Goal: Communication & Community: Answer question/provide support

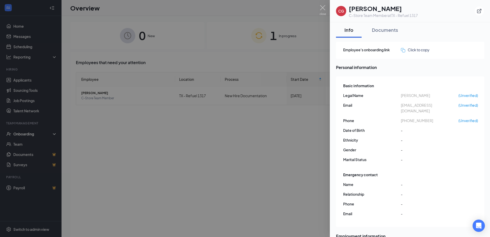
click at [257, 57] on div at bounding box center [245, 118] width 490 height 237
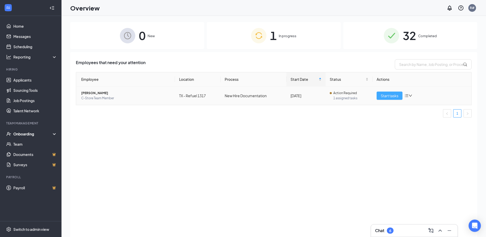
click at [390, 93] on span "Start tasks" at bounding box center [390, 96] width 18 height 6
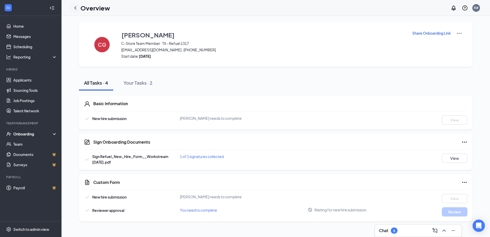
click at [75, 9] on icon "ChevronLeft" at bounding box center [75, 8] width 6 height 6
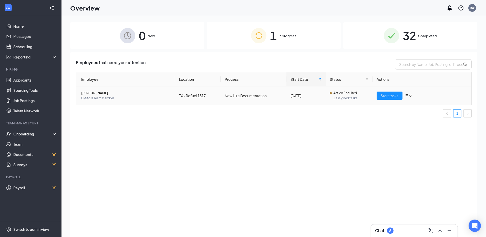
click at [96, 92] on span "[PERSON_NAME]" at bounding box center [126, 92] width 90 height 5
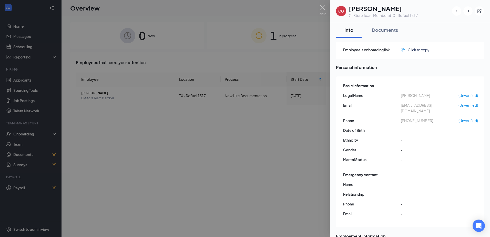
click at [186, 215] on div at bounding box center [245, 118] width 490 height 237
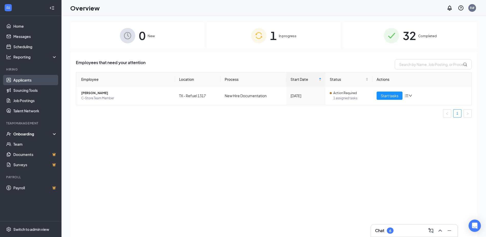
click at [24, 78] on link "Applicants" at bounding box center [35, 80] width 44 height 10
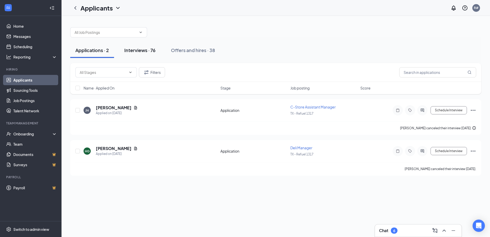
click at [136, 50] on div "Interviews · 76" at bounding box center [139, 50] width 31 height 6
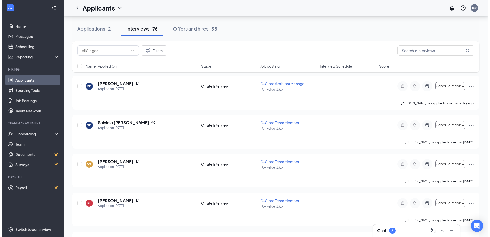
scroll to position [205, 0]
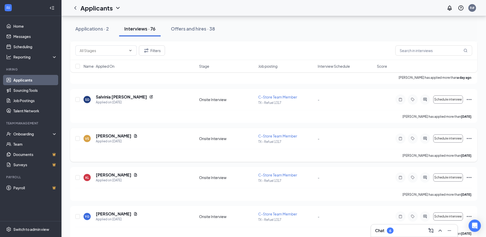
click at [103, 140] on div "Applied on [DATE]" at bounding box center [117, 141] width 42 height 5
click at [100, 134] on h5 "[PERSON_NAME]" at bounding box center [114, 136] width 36 height 6
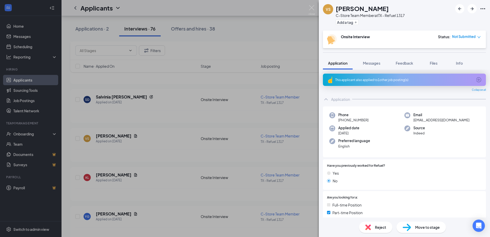
scroll to position [128, 0]
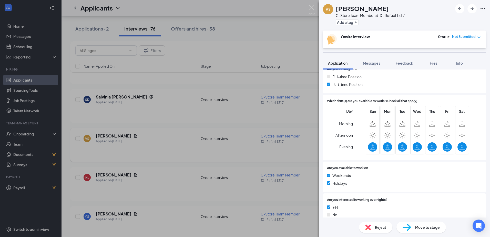
drag, startPoint x: 165, startPoint y: 164, endPoint x: 143, endPoint y: 146, distance: 28.1
click at [165, 164] on div "VS [PERSON_NAME] C-Store Team Member at [GEOGRAPHIC_DATA] - Refuel 1317 Add a t…" at bounding box center [245, 118] width 490 height 237
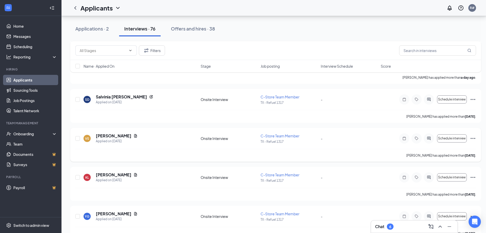
click at [473, 138] on icon "Ellipses" at bounding box center [472, 138] width 5 height 1
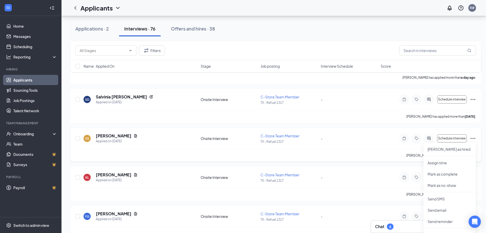
click at [320, 156] on div "[PERSON_NAME] has applied more than [DATE] ." at bounding box center [275, 155] width 400 height 13
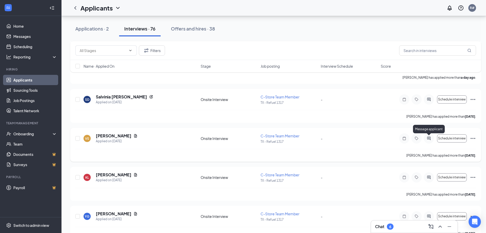
click at [427, 136] on icon "ActiveChat" at bounding box center [429, 138] width 6 height 4
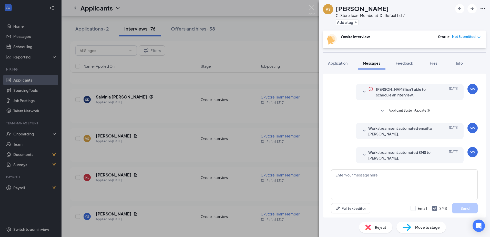
scroll to position [11, 0]
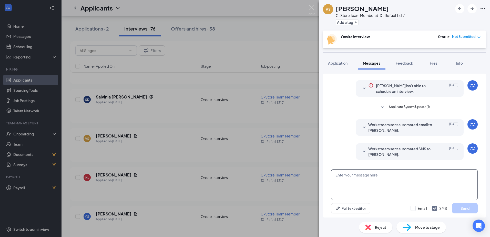
click at [398, 178] on textarea at bounding box center [404, 184] width 146 height 31
type textarea "hi are u able to come in for interview"
click at [461, 209] on button "Send" at bounding box center [465, 208] width 26 height 10
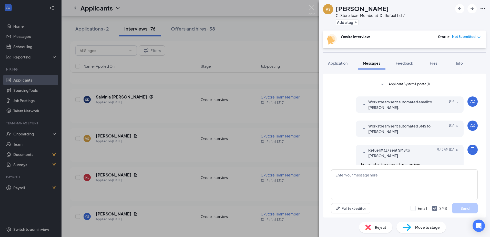
scroll to position [44, 0]
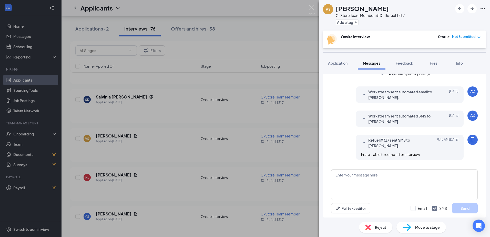
click at [164, 153] on div "VS [PERSON_NAME] C-Store Team Member at [GEOGRAPHIC_DATA] - Refuel 1317 Add a t…" at bounding box center [245, 118] width 490 height 237
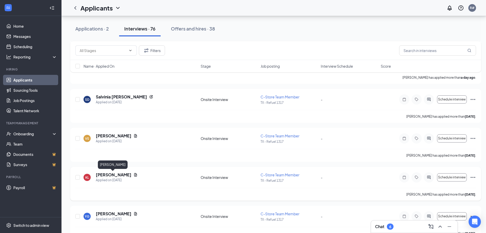
click at [114, 175] on h5 "[PERSON_NAME]" at bounding box center [114, 175] width 36 height 6
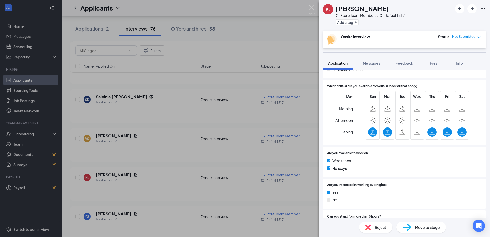
scroll to position [141, 0]
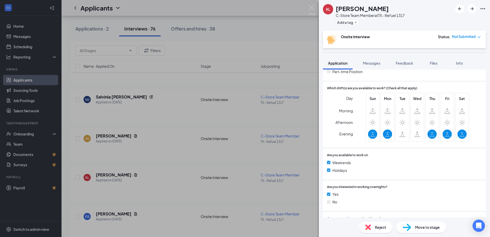
click at [141, 169] on div "KL [PERSON_NAME] C-Store Team Member at [GEOGRAPHIC_DATA] - Refuel 1317 Add a t…" at bounding box center [245, 118] width 490 height 237
click at [144, 189] on div "[PERSON_NAME] has applied more than [DATE] ." at bounding box center [275, 194] width 400 height 13
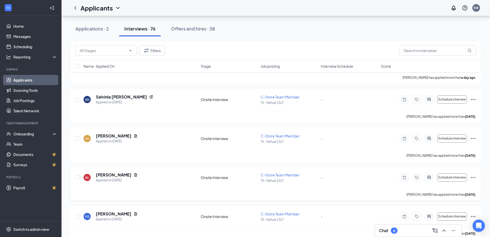
click at [159, 183] on div "KL [PERSON_NAME] Applied on [DATE] Onsite Interview C-Store Team Member TX - Re…" at bounding box center [275, 180] width 400 height 16
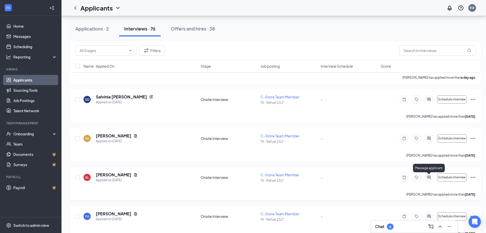
click at [431, 176] on icon "ActiveChat" at bounding box center [429, 177] width 6 height 4
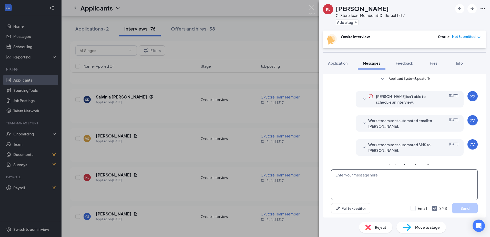
scroll to position [67, 0]
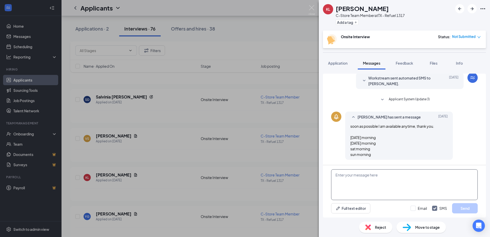
click at [405, 182] on textarea at bounding box center [404, 184] width 146 height 31
type textarea "hi can u come in for interview"
click at [460, 205] on button "Send" at bounding box center [465, 208] width 26 height 10
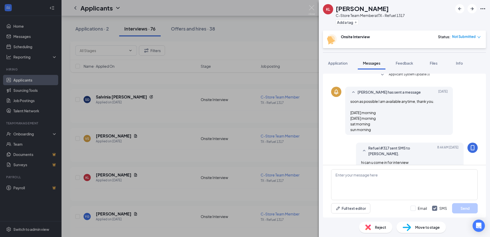
scroll to position [99, 0]
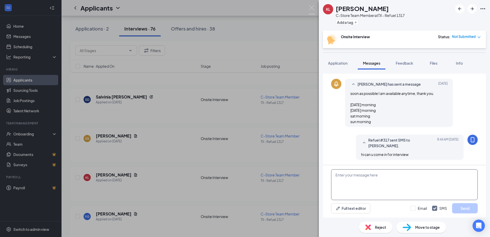
click at [367, 181] on textarea at bounding box center [404, 184] width 146 height 31
click at [364, 177] on textarea at bounding box center [404, 184] width 146 height 31
click at [337, 64] on span "Application" at bounding box center [337, 63] width 19 height 5
click at [334, 64] on span "Application" at bounding box center [337, 63] width 19 height 5
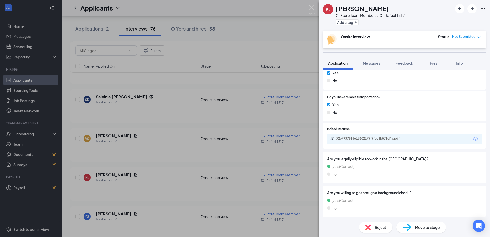
scroll to position [294, 0]
click at [354, 139] on div "72e7937518613602179f9fec3b571d4a.pdf" at bounding box center [372, 137] width 72 height 4
click at [147, 196] on div "KL [PERSON_NAME] C-Store Team Member at [GEOGRAPHIC_DATA] - Refuel 1317 Add a t…" at bounding box center [245, 118] width 490 height 237
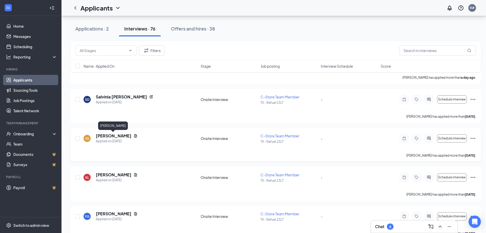
click at [115, 138] on h5 "[PERSON_NAME]" at bounding box center [114, 136] width 36 height 6
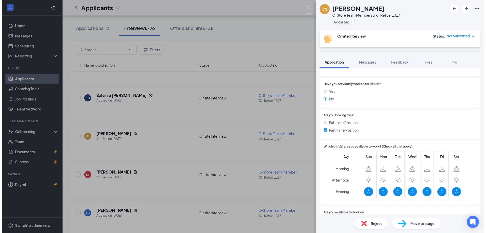
scroll to position [77, 0]
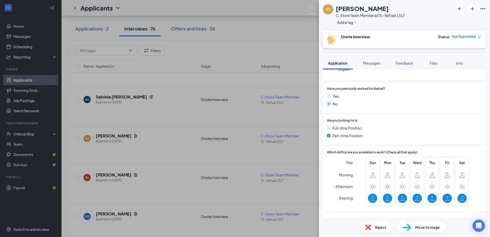
click at [255, 172] on div "VS [PERSON_NAME] C-Store Team Member at [GEOGRAPHIC_DATA] - Refuel 1317 Add a t…" at bounding box center [245, 118] width 490 height 237
click at [108, 230] on div "[PERSON_NAME] has applied more than [DATE] ." at bounding box center [275, 233] width 400 height 13
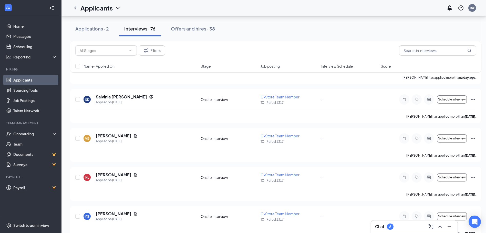
click at [385, 228] on div "Chat 6" at bounding box center [384, 226] width 18 height 6
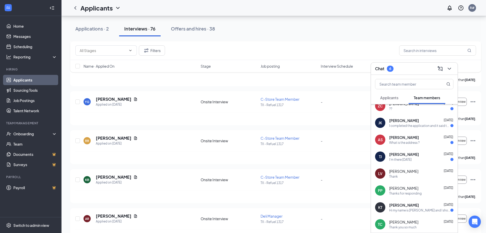
scroll to position [307, 0]
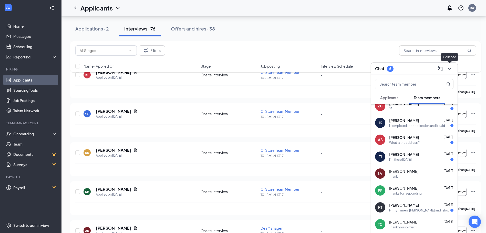
click at [448, 69] on icon "ChevronDown" at bounding box center [449, 69] width 6 height 6
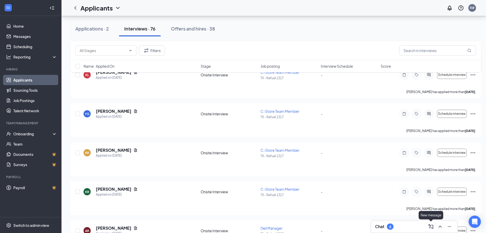
click at [431, 226] on icon "ComposeMessage" at bounding box center [431, 226] width 6 height 6
click at [357, 123] on icon "Cross" at bounding box center [357, 121] width 6 height 6
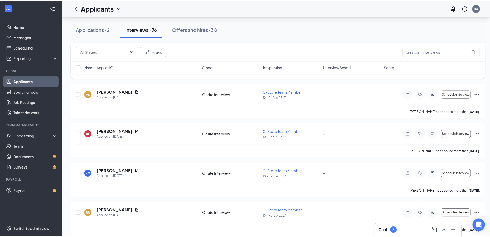
scroll to position [282, 0]
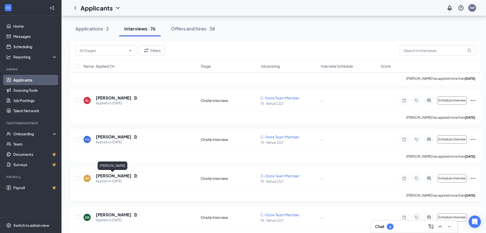
click at [106, 176] on h5 "[PERSON_NAME]" at bounding box center [114, 176] width 36 height 6
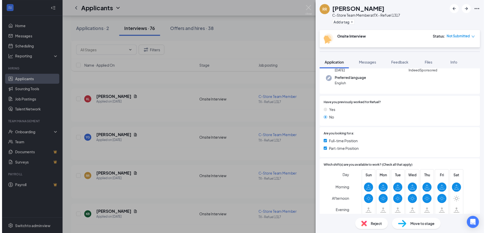
scroll to position [102, 0]
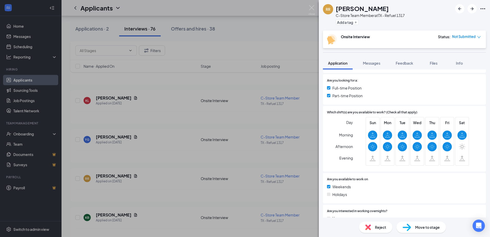
click at [129, 197] on div "RR [PERSON_NAME] C-Store Team Member at [GEOGRAPHIC_DATA] - Refuel 1317 Add a t…" at bounding box center [245, 118] width 490 height 237
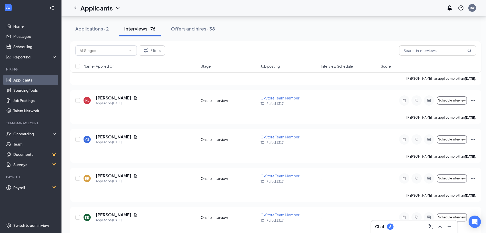
click at [129, 197] on div "[PERSON_NAME] has applied more than [DATE] ." at bounding box center [275, 195] width 400 height 13
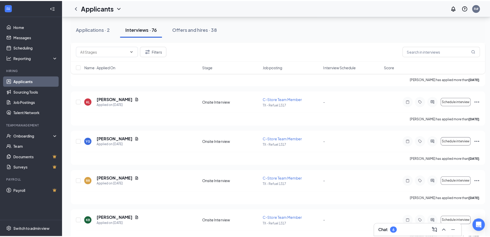
scroll to position [333, 0]
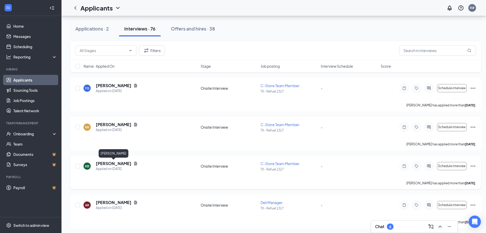
click at [118, 164] on h5 "[PERSON_NAME]" at bounding box center [114, 164] width 36 height 6
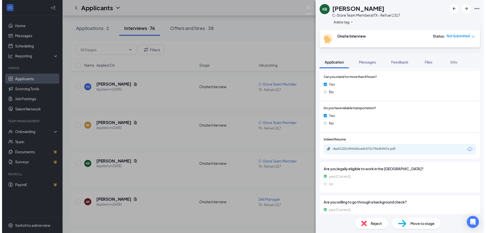
scroll to position [255, 0]
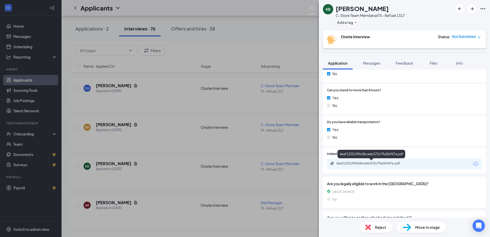
click at [344, 164] on div "daaf1222c95fe3bcedc572c79a2b947a.pdf" at bounding box center [372, 163] width 72 height 4
click at [234, 149] on div "KB [PERSON_NAME] C-Store Team Member at [GEOGRAPHIC_DATA] - Refuel 1317 Add a t…" at bounding box center [245, 118] width 490 height 237
click at [143, 189] on div "KB [PERSON_NAME] C-Store Team Member at [GEOGRAPHIC_DATA] - Refuel 1317 Add a t…" at bounding box center [245, 118] width 490 height 237
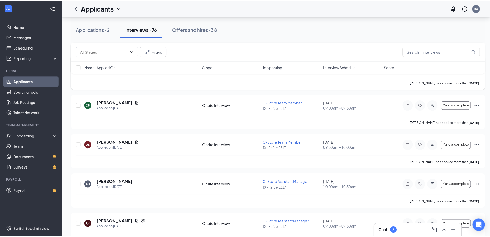
scroll to position [563, 0]
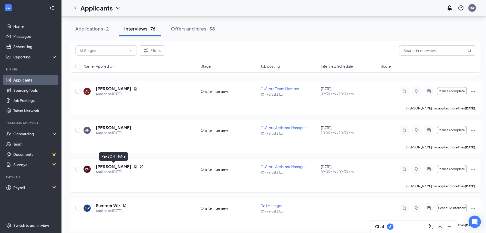
click at [115, 166] on h5 "[PERSON_NAME]" at bounding box center [114, 167] width 36 height 6
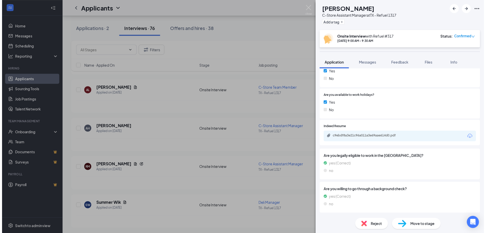
scroll to position [297, 0]
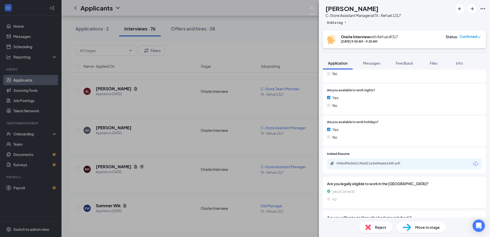
click at [149, 189] on div "[PERSON_NAME] [PERSON_NAME] C-Store Assistant Manager at [GEOGRAPHIC_DATA] - Re…" at bounding box center [245, 118] width 490 height 237
click at [285, 34] on div "Applications · 2 Interviews · 76 Offers and hires · 38" at bounding box center [275, 28] width 411 height 15
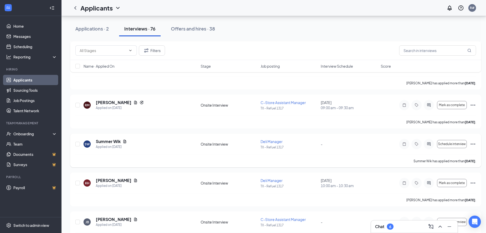
scroll to position [640, 0]
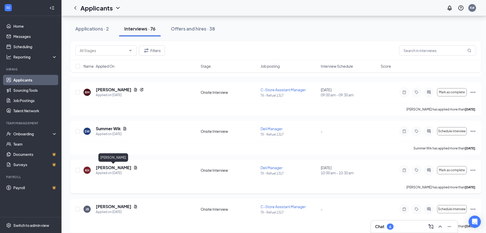
click at [110, 169] on h5 "[PERSON_NAME]" at bounding box center [114, 168] width 36 height 6
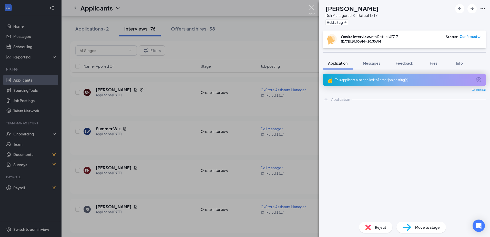
click at [310, 8] on img at bounding box center [311, 10] width 6 height 10
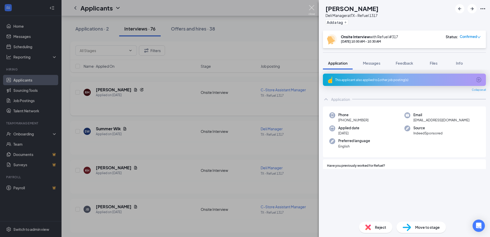
click at [310, 7] on div "Applicants R#" at bounding box center [275, 8] width 428 height 16
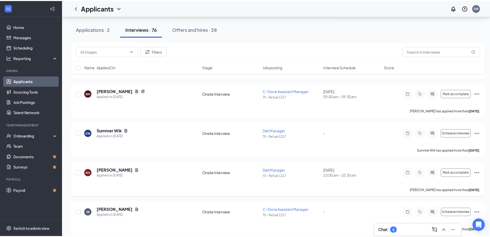
scroll to position [743, 0]
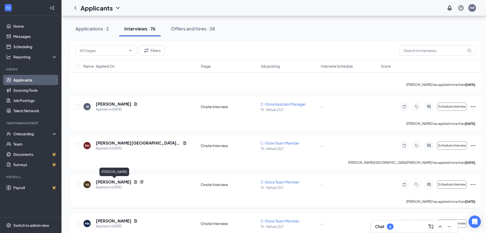
click at [116, 181] on h5 "[PERSON_NAME]" at bounding box center [114, 182] width 36 height 6
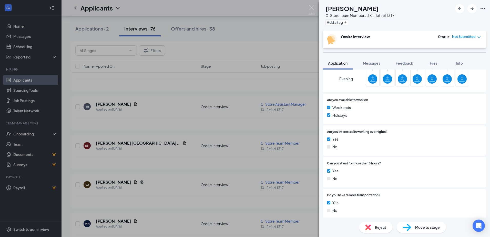
scroll to position [294, 0]
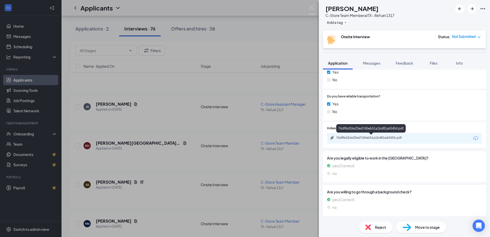
click at [349, 136] on div "76d9b426e33ed7d5eb51a1bd81a65454.pdf" at bounding box center [372, 137] width 72 height 4
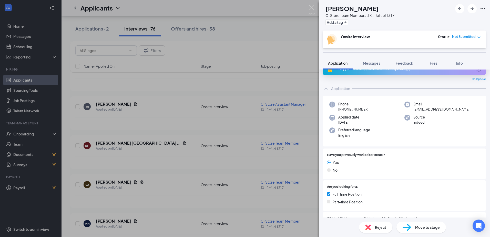
scroll to position [0, 0]
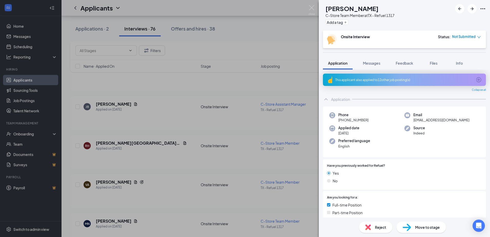
click at [243, 65] on div "VA [PERSON_NAME] C-Store Team Member at [GEOGRAPHIC_DATA] - Refuel 1317 Add a t…" at bounding box center [245, 118] width 490 height 237
click at [308, 164] on div "[PERSON_NAME][GEOGRAPHIC_DATA][PERSON_NAME] has applied more than [DATE] ." at bounding box center [275, 162] width 400 height 13
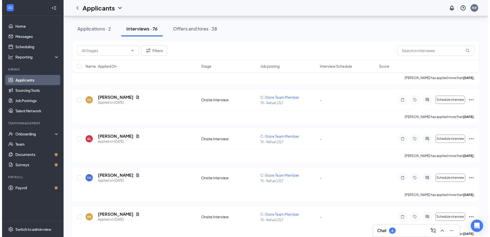
scroll to position [256, 0]
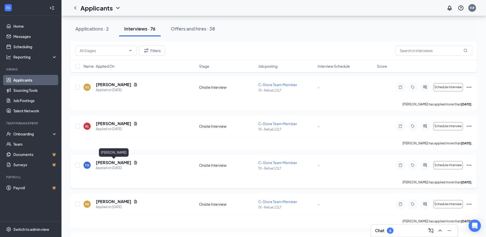
click at [119, 163] on h5 "[PERSON_NAME]" at bounding box center [114, 163] width 36 height 6
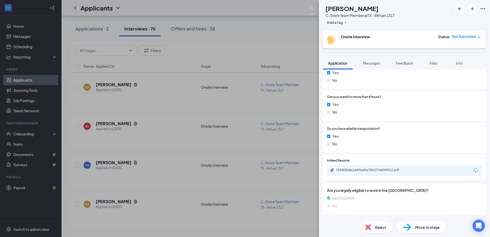
scroll to position [280, 0]
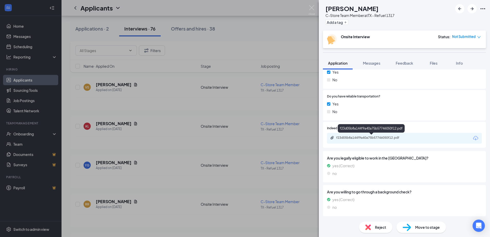
click at [354, 136] on div "f23d05b8a144f9a40a75b57746050f12.pdf" at bounding box center [372, 137] width 72 height 4
click at [129, 183] on div "YG [PERSON_NAME] C-Store Team Member at [GEOGRAPHIC_DATA] - Refuel 1317 Add a t…" at bounding box center [245, 118] width 490 height 237
click at [63, 182] on div "YG [PERSON_NAME] C-Store Team Member at [GEOGRAPHIC_DATA] - Refuel 1317 Add a t…" at bounding box center [245, 118] width 490 height 237
drag, startPoint x: 157, startPoint y: 179, endPoint x: 319, endPoint y: 2, distance: 240.5
click at [157, 180] on div "YG [PERSON_NAME] C-Store Team Member at [GEOGRAPHIC_DATA] - Refuel 1317 Add a t…" at bounding box center [245, 118] width 490 height 237
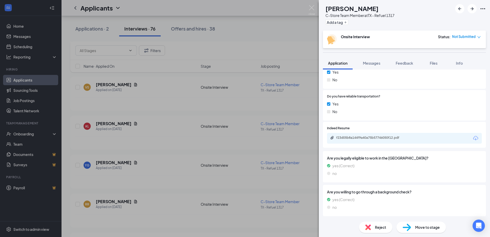
click at [163, 214] on div "YG [PERSON_NAME] C-Store Team Member at [GEOGRAPHIC_DATA] - Refuel 1317 Add a t…" at bounding box center [245, 118] width 490 height 237
click at [288, 20] on div "YG [PERSON_NAME] C-Store Team Member at [GEOGRAPHIC_DATA] - Refuel 1317 Add a t…" at bounding box center [245, 118] width 490 height 237
click at [155, 192] on div "YG [PERSON_NAME] C-Store Team Member at [GEOGRAPHIC_DATA] - Refuel 1317 Add a t…" at bounding box center [245, 118] width 490 height 237
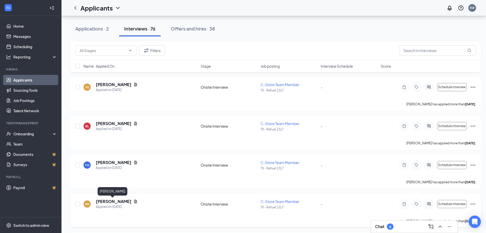
click at [103, 201] on h5 "[PERSON_NAME]" at bounding box center [114, 201] width 36 height 6
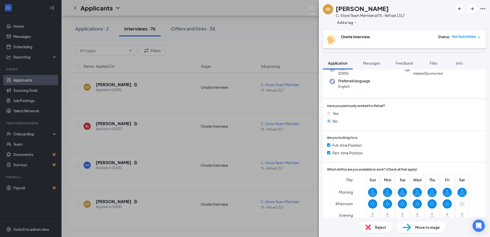
scroll to position [77, 0]
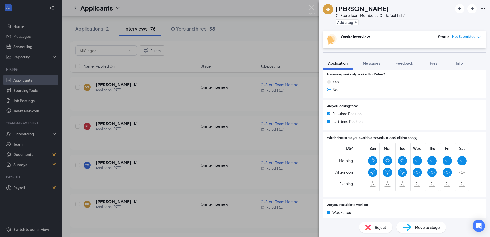
click at [376, 226] on span "Reject" at bounding box center [380, 227] width 11 height 6
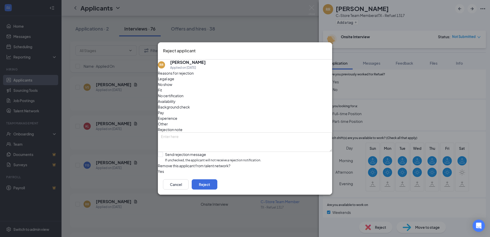
click at [175, 98] on span "Availability" at bounding box center [167, 101] width 18 height 6
click at [217, 186] on button "Reject" at bounding box center [205, 184] width 26 height 10
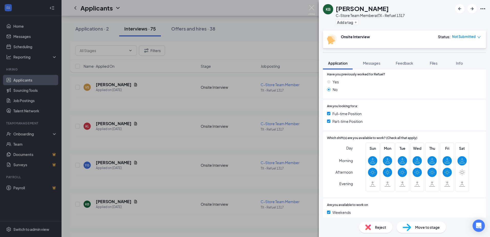
click at [147, 217] on div "KB [PERSON_NAME] C-Store Team Member at [GEOGRAPHIC_DATA] - Refuel 1317 Add a t…" at bounding box center [245, 118] width 490 height 237
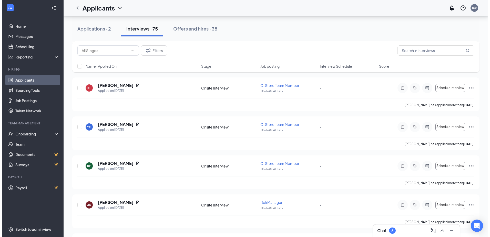
scroll to position [307, 0]
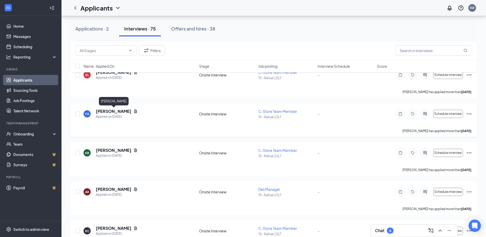
click at [113, 113] on h5 "[PERSON_NAME]" at bounding box center [114, 111] width 36 height 6
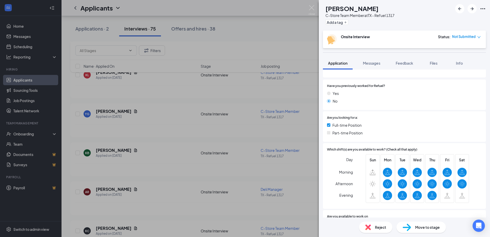
scroll to position [102, 0]
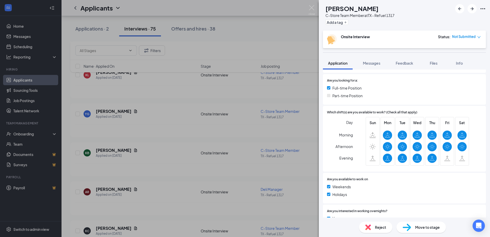
click at [380, 228] on span "Reject" at bounding box center [380, 227] width 11 height 6
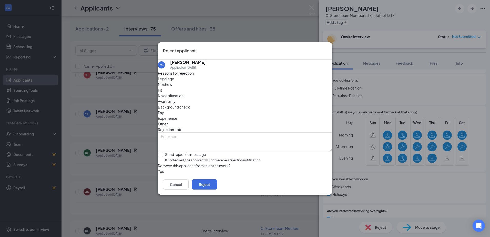
click at [175, 98] on span "Availability" at bounding box center [167, 101] width 18 height 6
click at [217, 186] on button "Reject" at bounding box center [205, 184] width 26 height 10
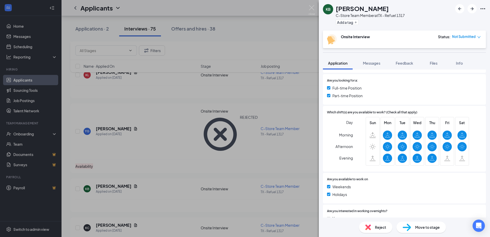
click at [143, 171] on div "KB [PERSON_NAME] C-Store Team Member at [GEOGRAPHIC_DATA] - Refuel 1317 Add a t…" at bounding box center [245, 118] width 490 height 237
click at [311, 9] on div "Applicants R#" at bounding box center [275, 8] width 428 height 16
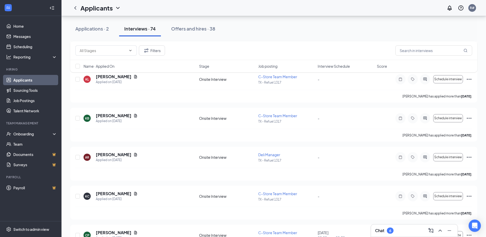
scroll to position [307, 0]
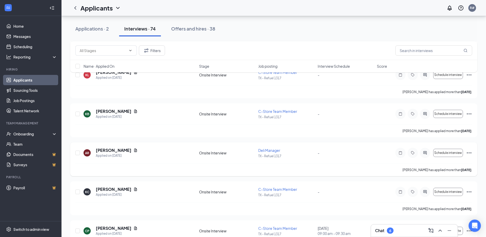
click at [266, 150] on span "Deli Manager" at bounding box center [269, 150] width 22 height 5
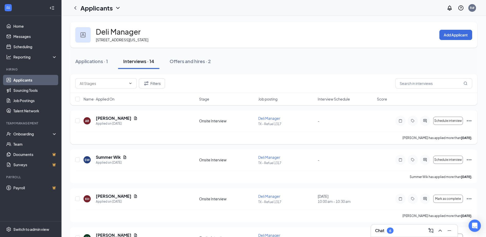
click at [471, 119] on icon "Ellipses" at bounding box center [469, 121] width 6 height 6
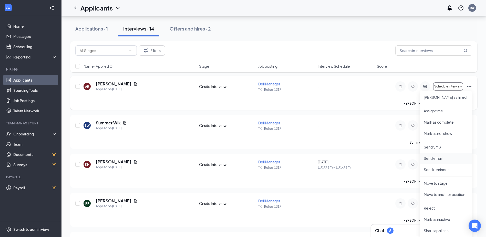
scroll to position [77, 0]
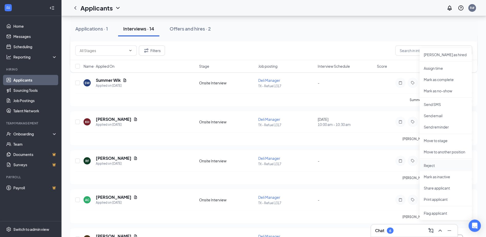
click at [432, 161] on li "Reject" at bounding box center [445, 165] width 52 height 11
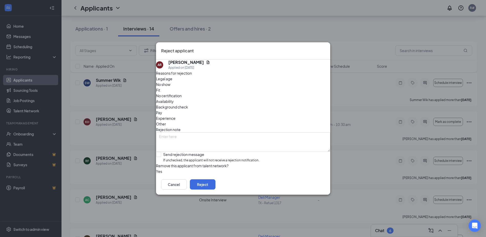
click at [166, 121] on span "Other" at bounding box center [161, 124] width 10 height 6
click at [215, 187] on button "Reject" at bounding box center [203, 184] width 26 height 10
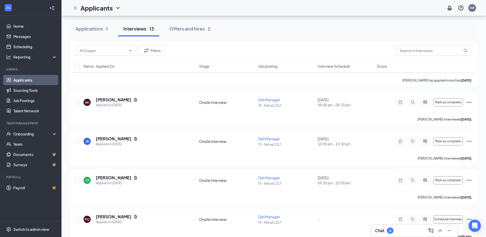
scroll to position [329, 0]
click at [91, 30] on div "Applications · 1" at bounding box center [91, 28] width 33 height 6
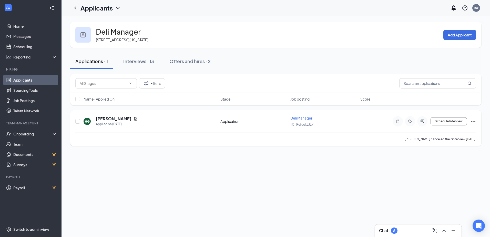
click at [472, 120] on icon "Ellipses" at bounding box center [473, 121] width 6 height 6
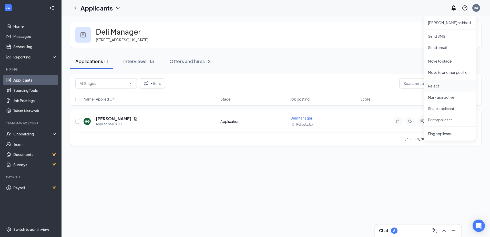
click at [435, 87] on p "Reject" at bounding box center [450, 85] width 44 height 5
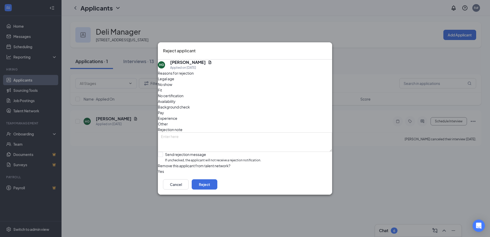
click at [168, 121] on span "Other" at bounding box center [163, 124] width 10 height 6
click at [217, 186] on button "Reject" at bounding box center [205, 184] width 26 height 10
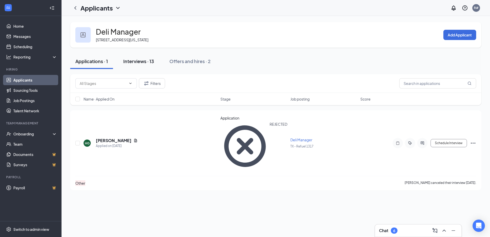
click at [136, 61] on div "Interviews · 13" at bounding box center [138, 61] width 31 height 6
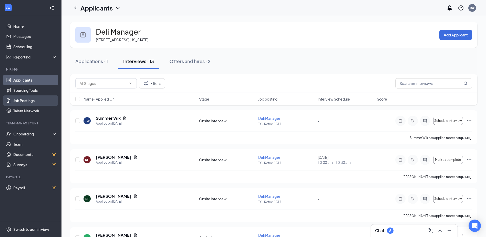
click at [26, 98] on link "Job Postings" at bounding box center [35, 100] width 44 height 10
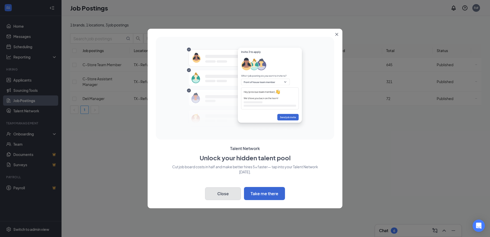
click at [231, 194] on button "Close" at bounding box center [223, 193] width 36 height 13
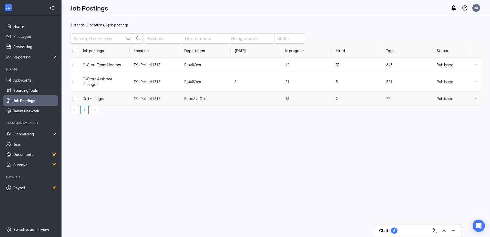
click at [475, 99] on icon "Ellipses" at bounding box center [476, 98] width 2 height 2
click at [21, 137] on div "Onboarding" at bounding box center [30, 134] width 61 height 10
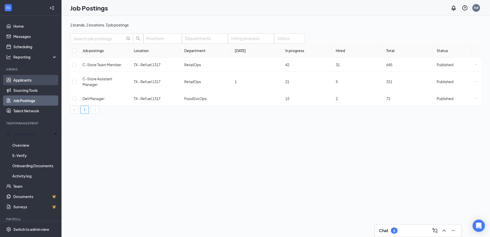
click at [27, 78] on link "Applicants" at bounding box center [35, 80] width 44 height 10
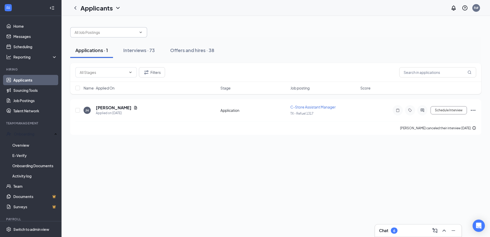
click at [120, 32] on input "text" at bounding box center [106, 32] width 62 height 6
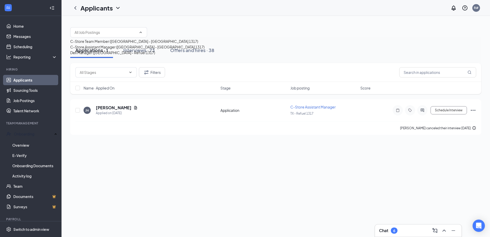
click at [109, 44] on div "C-Store Team Member ([GEOGRAPHIC_DATA] - [GEOGRAPHIC_DATA] 1317)" at bounding box center [134, 41] width 128 height 6
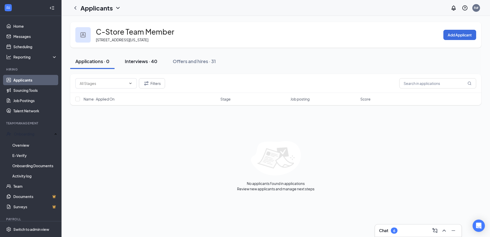
click at [144, 62] on div "Interviews · 40" at bounding box center [141, 61] width 33 height 6
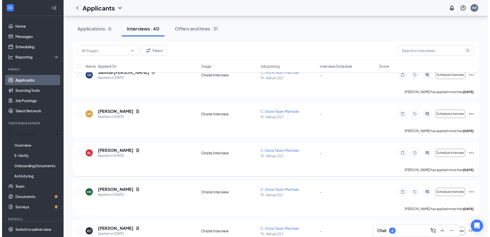
scroll to position [77, 0]
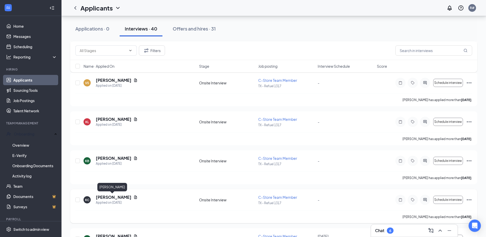
click at [107, 197] on h5 "[PERSON_NAME]" at bounding box center [114, 197] width 36 height 6
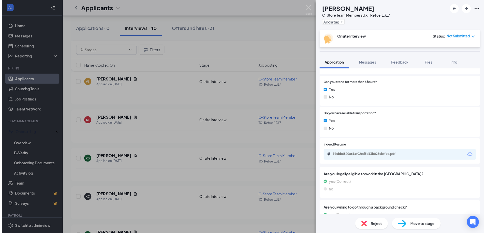
scroll to position [294, 0]
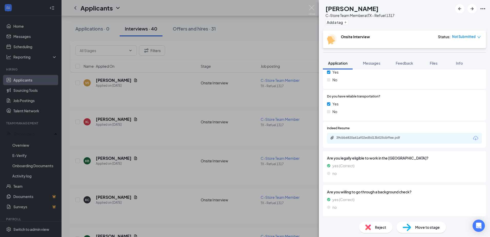
click at [163, 217] on div "KC [PERSON_NAME] C-Store Team Member at [GEOGRAPHIC_DATA] - Refuel 1317 Add a t…" at bounding box center [245, 118] width 490 height 237
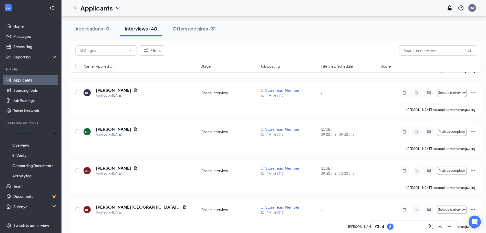
scroll to position [154, 0]
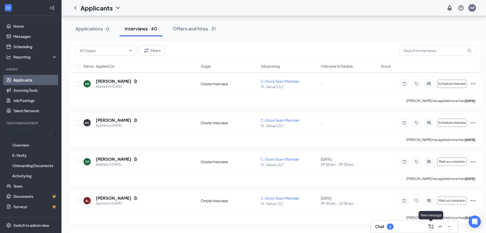
click at [428, 227] on icon "ComposeMessage" at bounding box center [431, 226] width 6 height 6
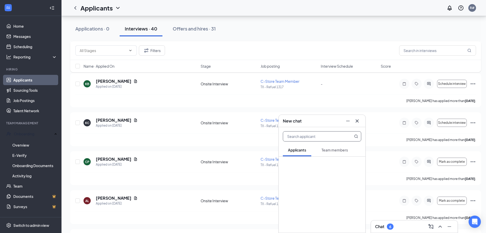
click at [390, 228] on div "6" at bounding box center [390, 226] width 2 height 4
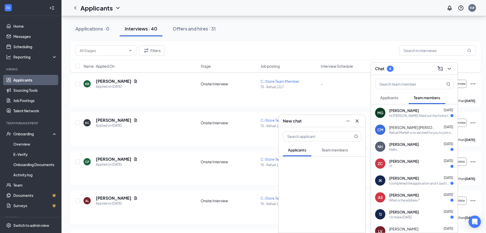
scroll to position [154, 0]
click at [375, 33] on div "Applications · 0 Interviews · 40 Offers and hires · 31" at bounding box center [275, 28] width 411 height 15
click at [357, 122] on icon "Cross" at bounding box center [357, 121] width 6 height 6
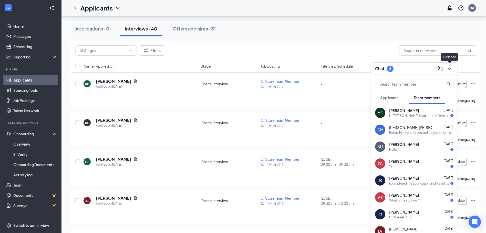
click at [448, 70] on icon "ChevronDown" at bounding box center [449, 69] width 6 height 6
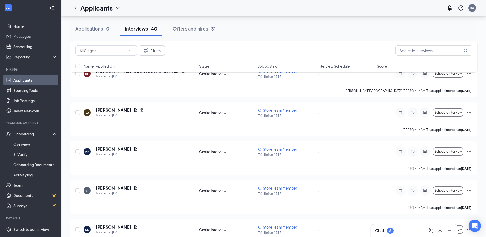
scroll to position [307, 0]
